Goal: Check status: Check status

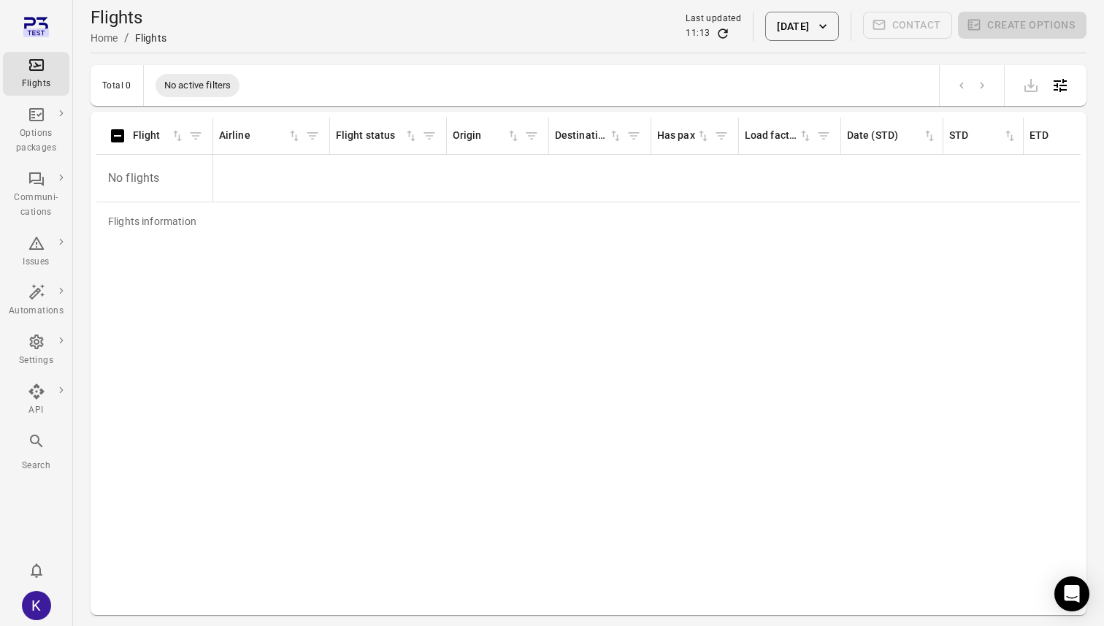
click at [233, 319] on div "Flights information Flight Airline Flight status Origin Destination Has pax Loa…" at bounding box center [588, 363] width 984 height 491
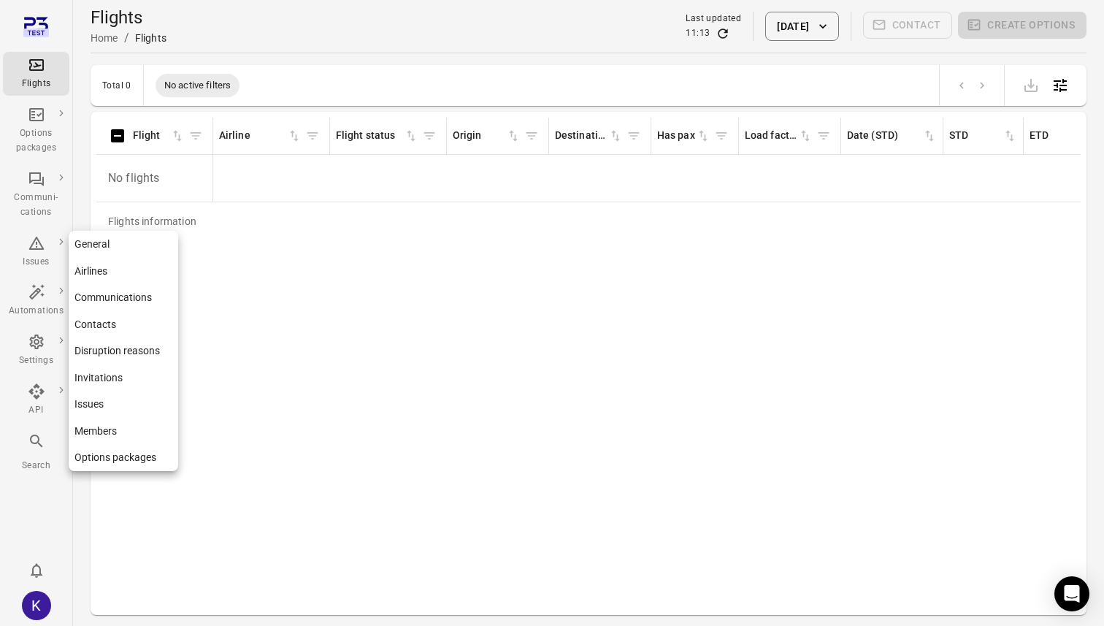
click at [131, 252] on link "General" at bounding box center [123, 244] width 109 height 27
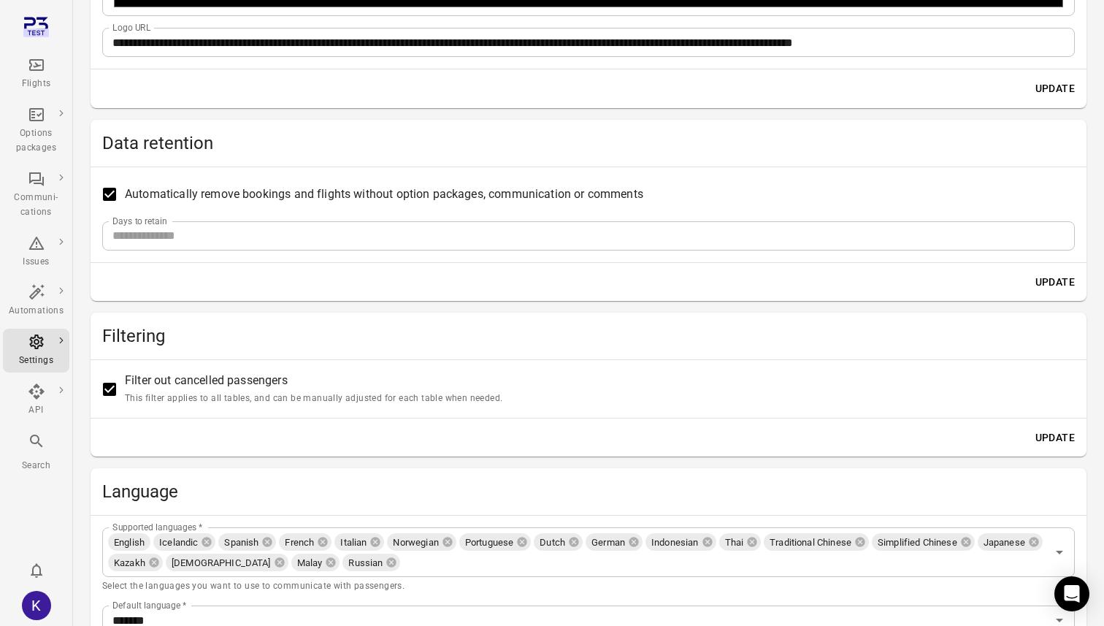
scroll to position [296, 0]
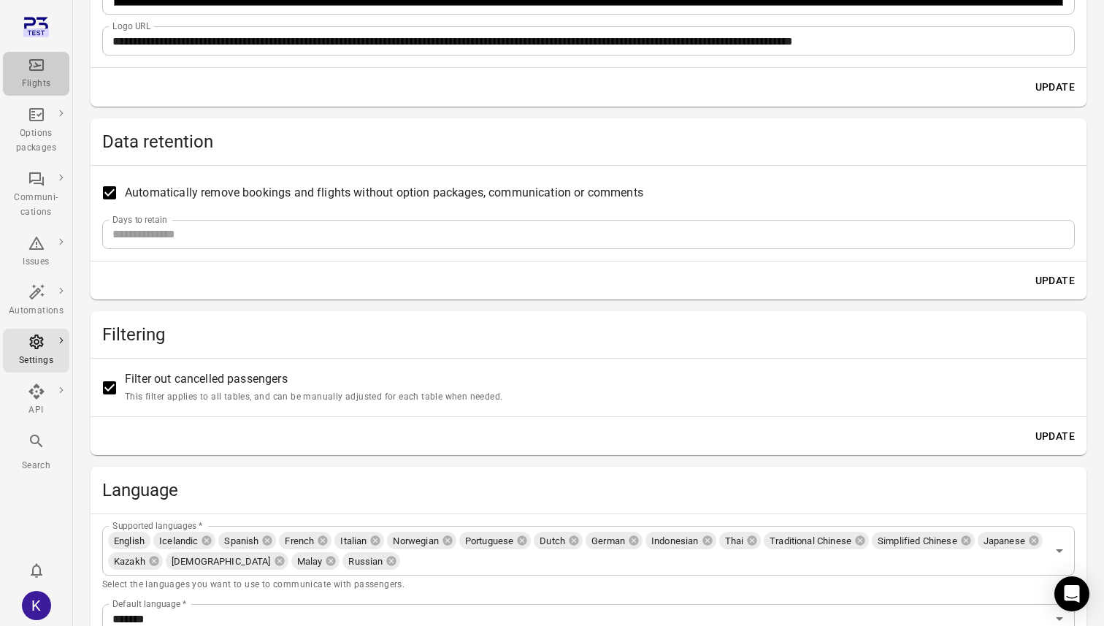
click at [33, 80] on div "Flights" at bounding box center [36, 84] width 55 height 15
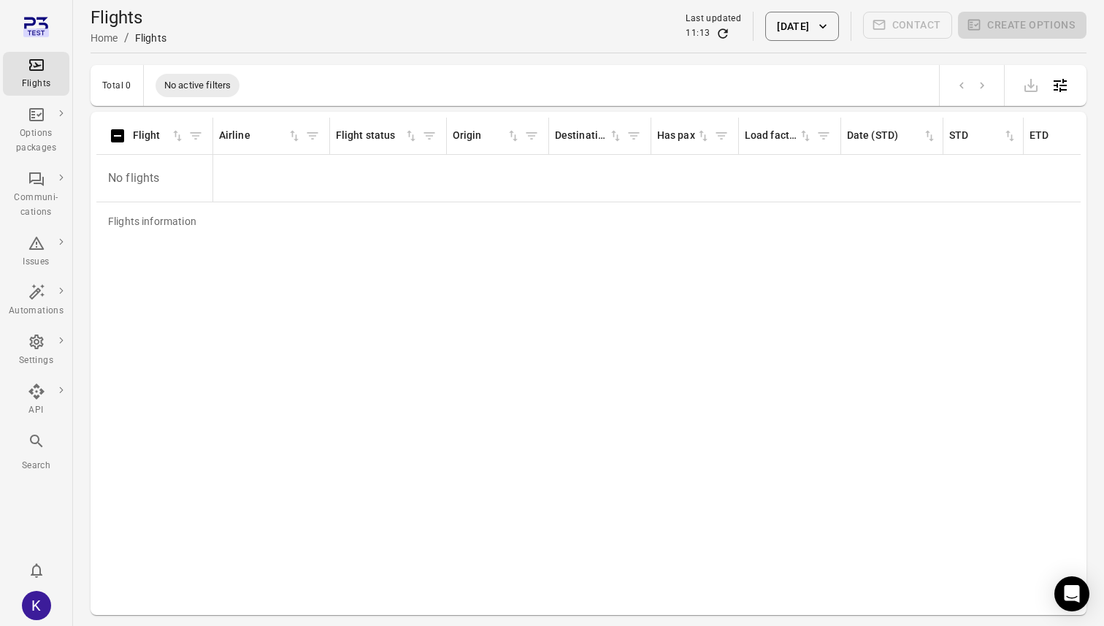
click at [477, 290] on div "Flights information Flight Airline Flight status Origin Destination Has pax Loa…" at bounding box center [588, 363] width 984 height 491
click at [715, 34] on icon "Refresh data" at bounding box center [722, 33] width 15 height 15
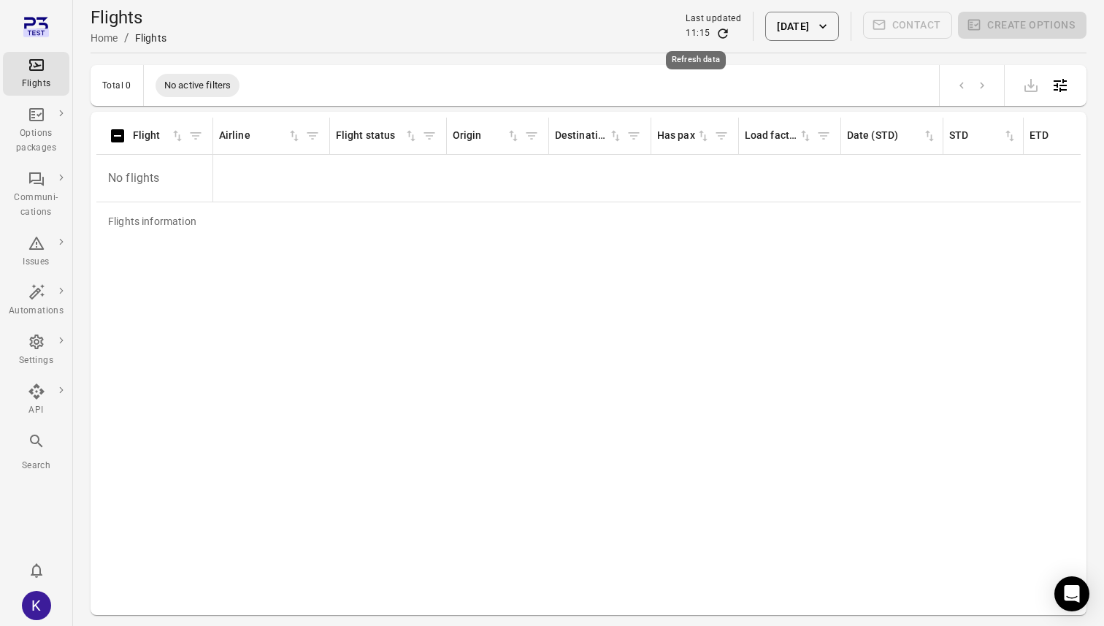
click at [715, 34] on icon "Refresh data" at bounding box center [722, 33] width 15 height 15
click at [715, 36] on icon "Refresh data" at bounding box center [722, 33] width 15 height 15
click at [718, 36] on icon "Refresh data" at bounding box center [722, 32] width 9 height 9
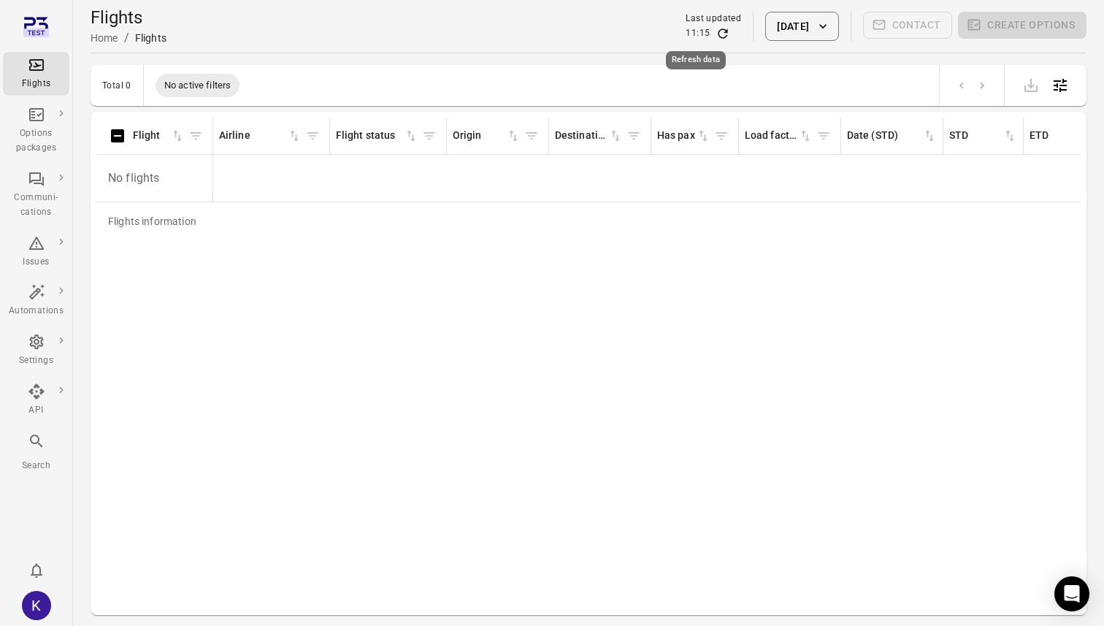
click at [718, 36] on icon "Refresh data" at bounding box center [722, 32] width 9 height 9
click at [703, 36] on div "11:15" at bounding box center [712, 33] width 55 height 15
click at [718, 30] on icon "Refresh data" at bounding box center [722, 32] width 9 height 9
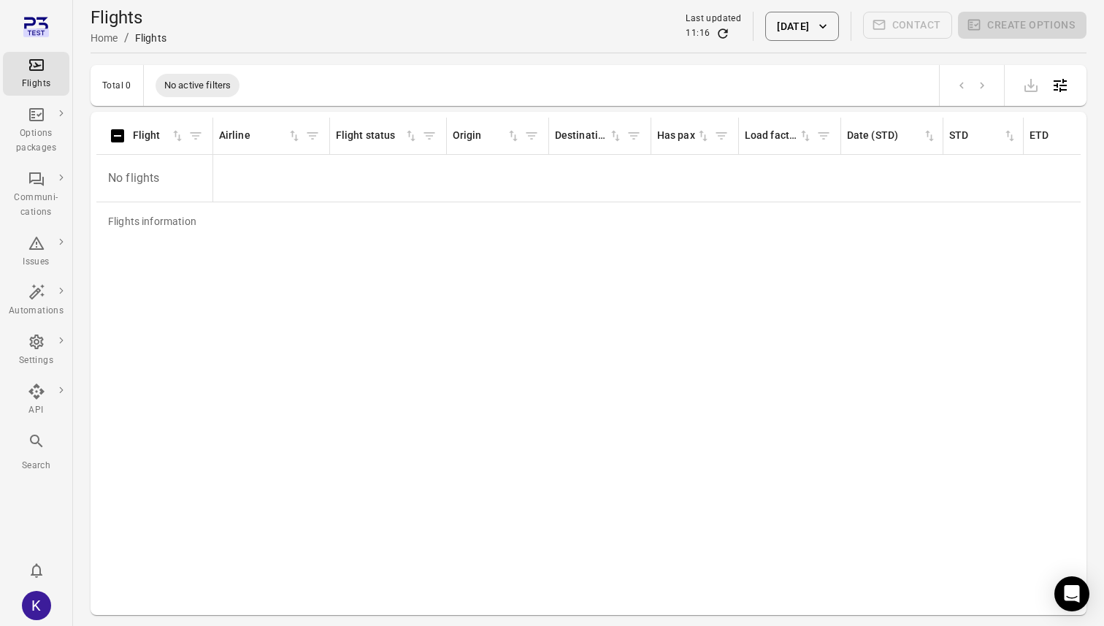
click at [718, 31] on icon "Refresh data" at bounding box center [722, 32] width 9 height 9
click at [399, 388] on div "Flights information Flight Airline Flight status Origin Destination Has pax Loa…" at bounding box center [588, 363] width 984 height 491
click at [34, 609] on div "K" at bounding box center [36, 605] width 29 height 29
click at [153, 404] on div at bounding box center [552, 313] width 1104 height 626
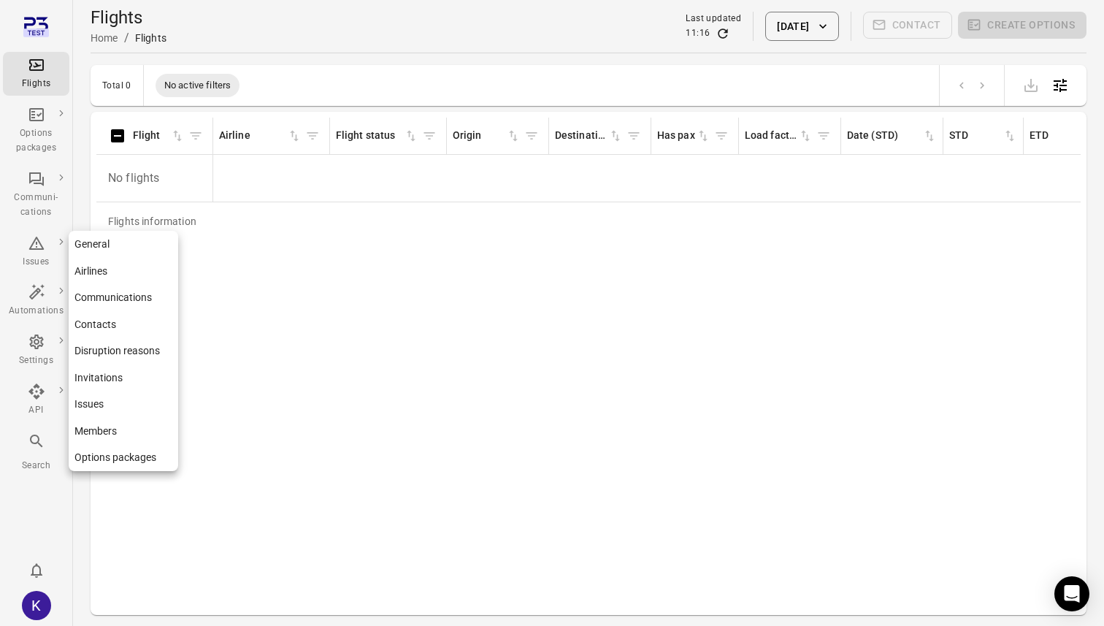
click at [115, 245] on link "General" at bounding box center [123, 244] width 109 height 27
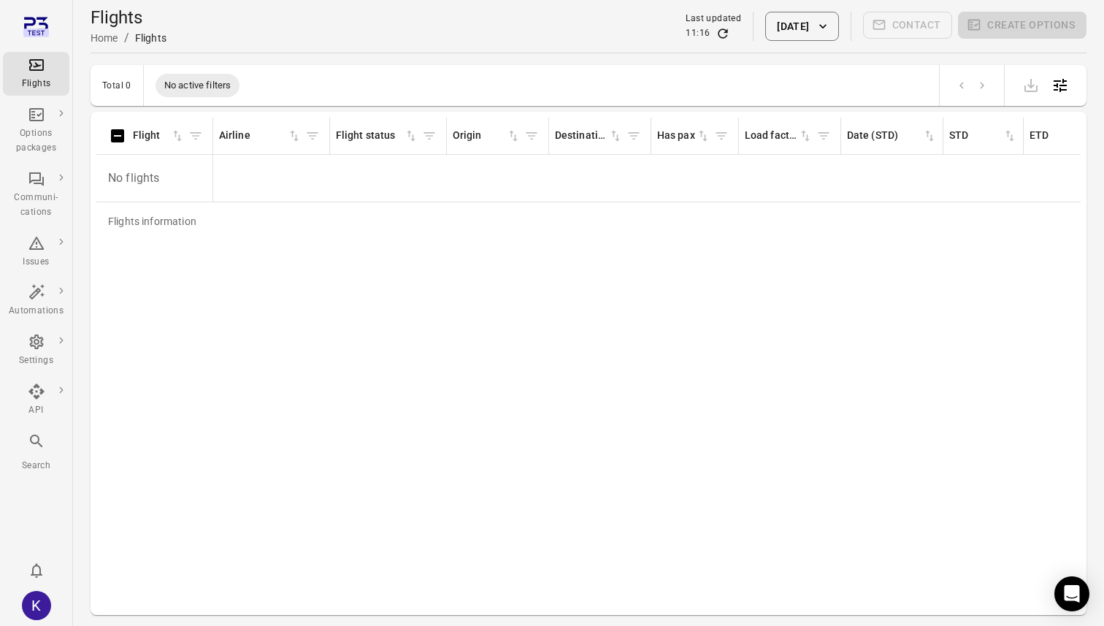
click at [37, 82] on div "Flights" at bounding box center [36, 84] width 55 height 15
click at [715, 34] on icon "Refresh data" at bounding box center [722, 33] width 15 height 15
click at [420, 353] on div "Flights information Flight Airline Flight status Origin Destination Has pax Loa…" at bounding box center [588, 363] width 984 height 491
click at [151, 176] on link "FI9993" at bounding box center [149, 173] width 33 height 12
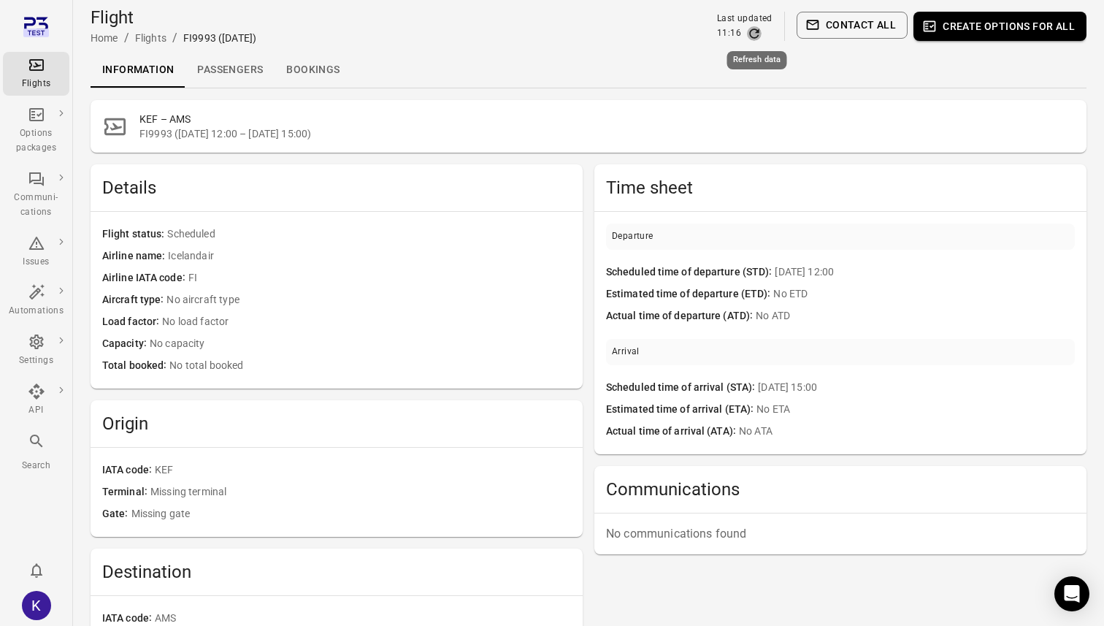
click at [751, 35] on icon "Refresh data" at bounding box center [753, 32] width 9 height 9
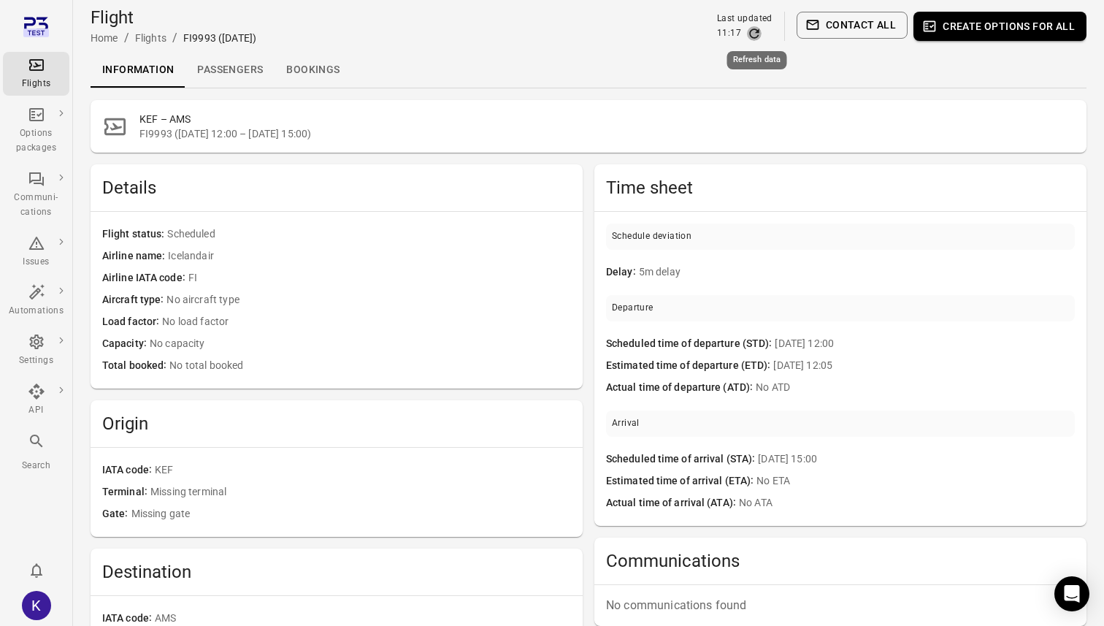
click at [751, 34] on icon "Refresh data" at bounding box center [753, 32] width 9 height 9
click at [758, 31] on icon "Refresh data" at bounding box center [753, 32] width 9 height 9
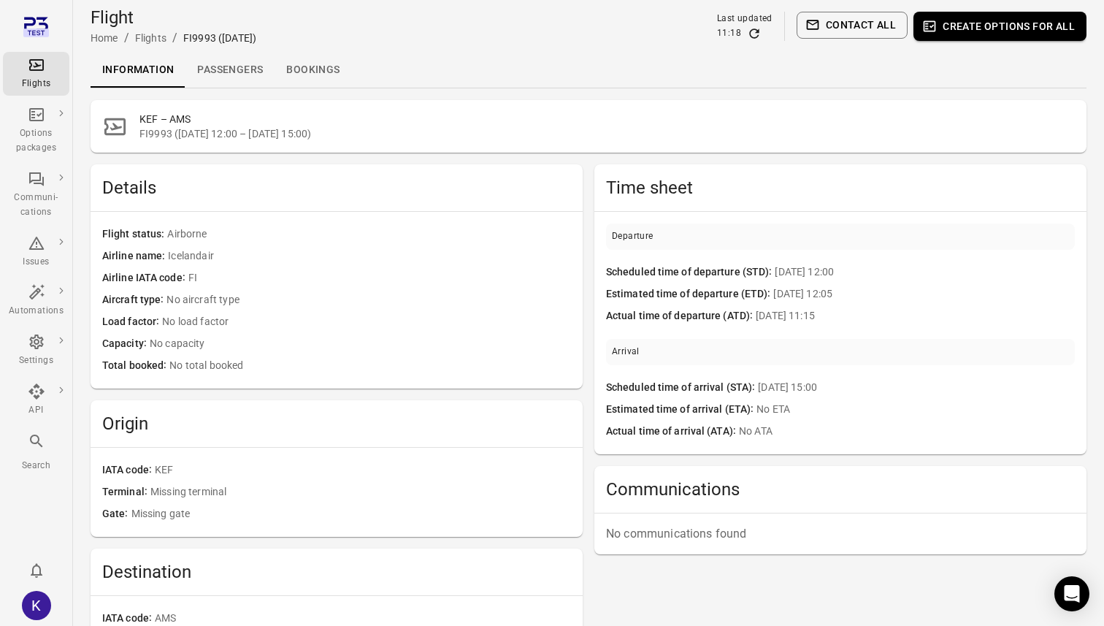
click at [755, 36] on icon "Refresh data" at bounding box center [754, 33] width 15 height 15
